Goal: Task Accomplishment & Management: Manage account settings

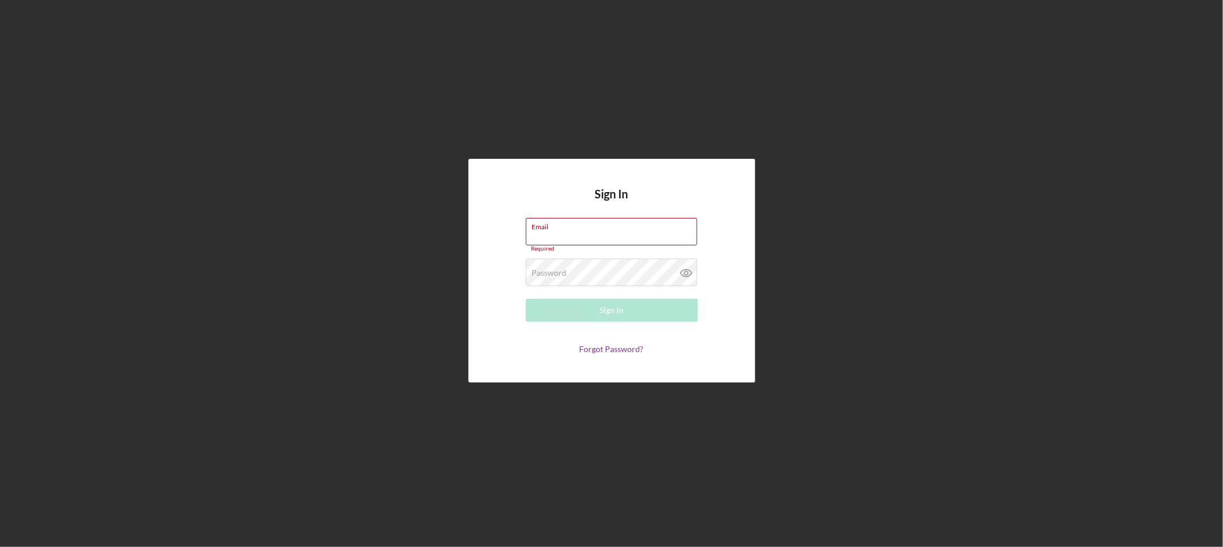
type input "[EMAIL_ADDRESS][DOMAIN_NAME]"
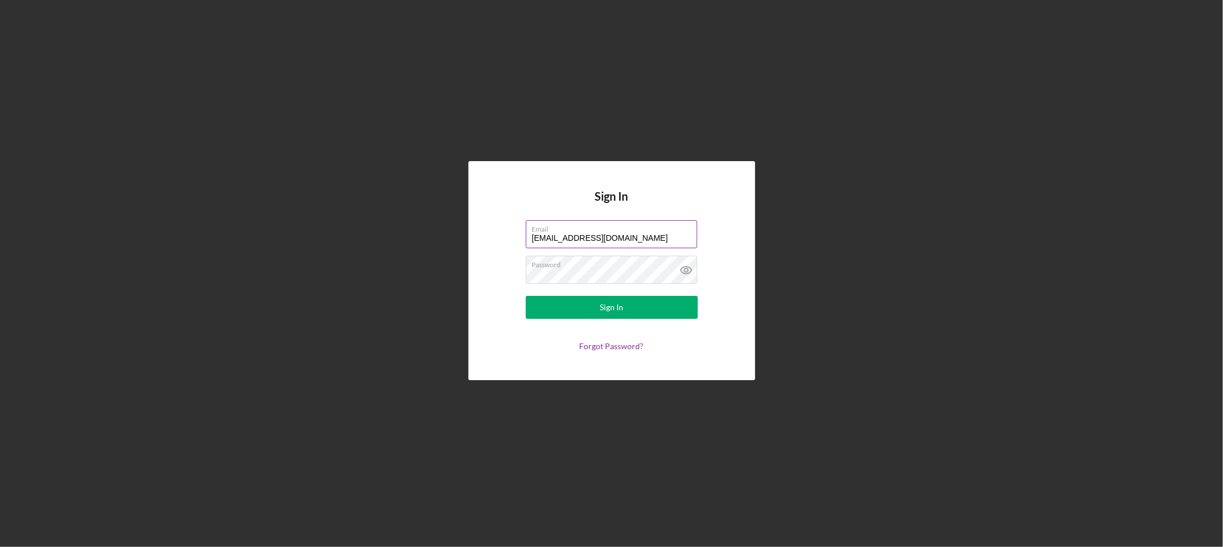
drag, startPoint x: 543, startPoint y: 304, endPoint x: 629, endPoint y: 247, distance: 103.8
click at [543, 304] on button "Sign In" at bounding box center [612, 307] width 172 height 23
click at [554, 308] on button "Sign In" at bounding box center [612, 307] width 172 height 23
click at [581, 253] on form "Email [EMAIL_ADDRESS][DOMAIN_NAME] Password Sign In Forgot Password?" at bounding box center [611, 285] width 229 height 131
click at [605, 222] on label "Email" at bounding box center [614, 227] width 165 height 13
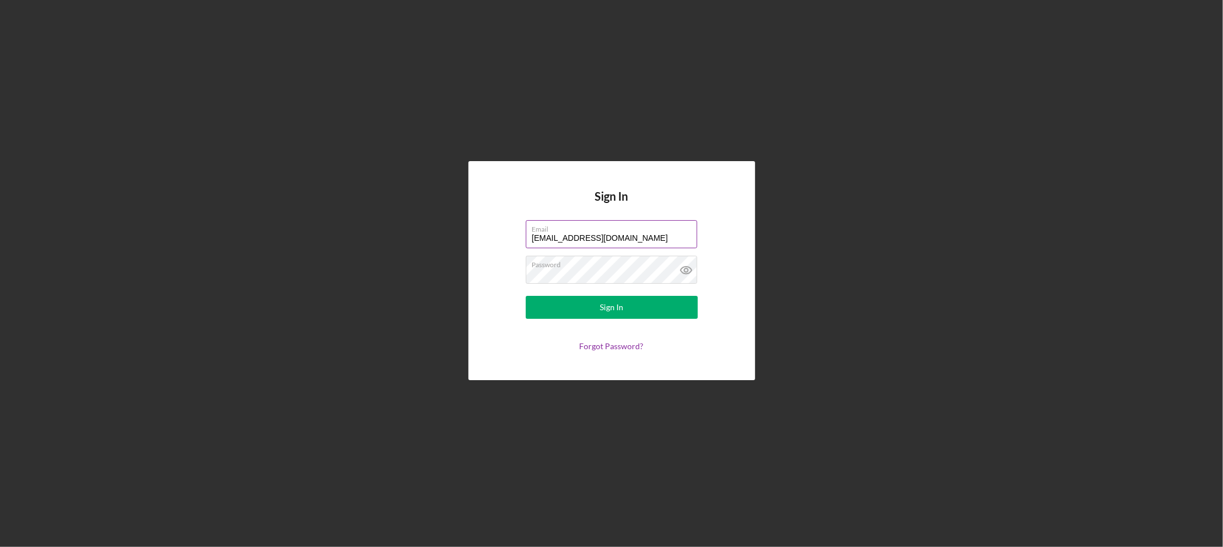
click at [605, 222] on input "[EMAIL_ADDRESS][DOMAIN_NAME]" at bounding box center [611, 234] width 171 height 28
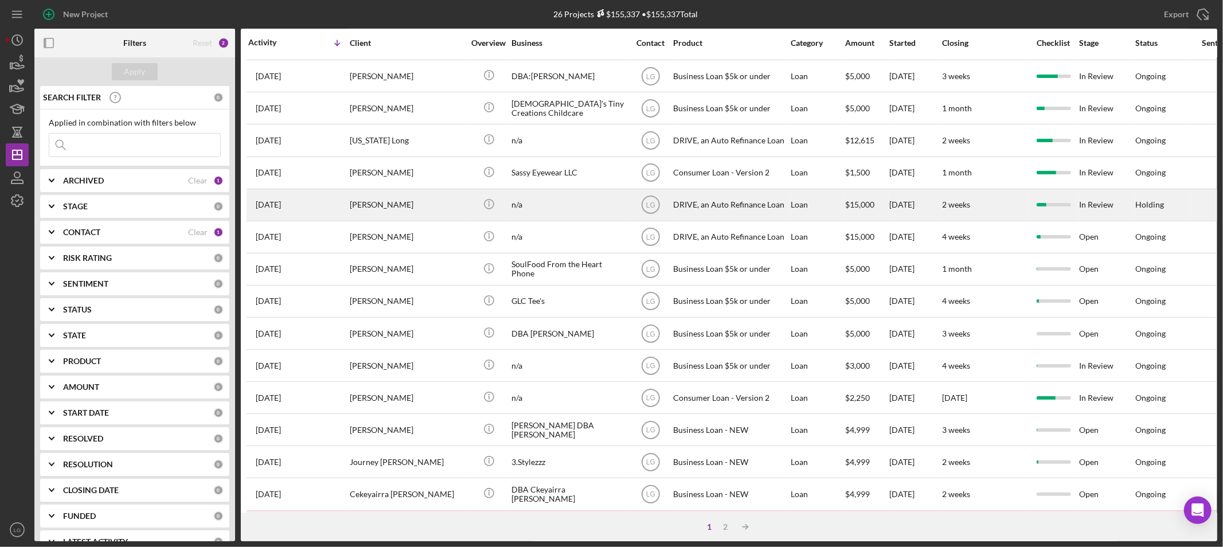
scroll to position [376, 0]
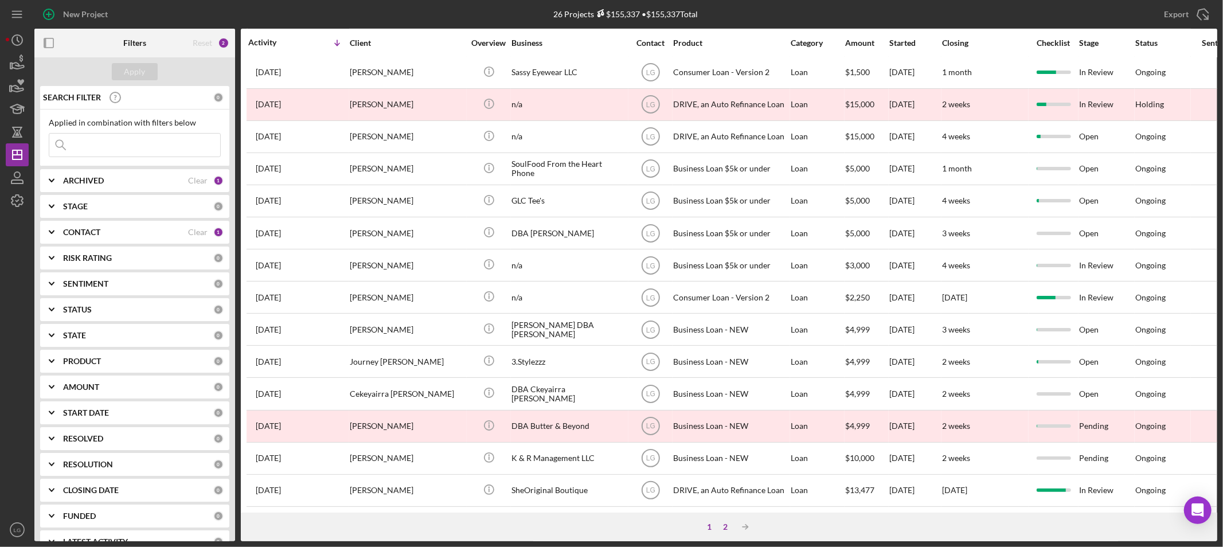
click at [725, 531] on div "2" at bounding box center [726, 526] width 16 height 9
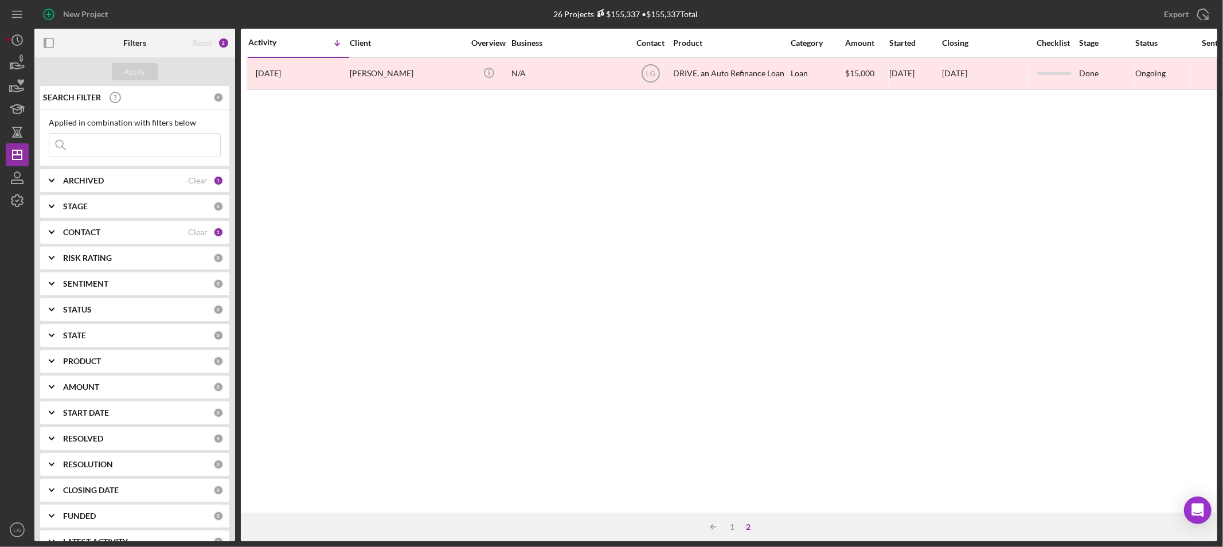
scroll to position [0, 0]
